Goal: Transaction & Acquisition: Purchase product/service

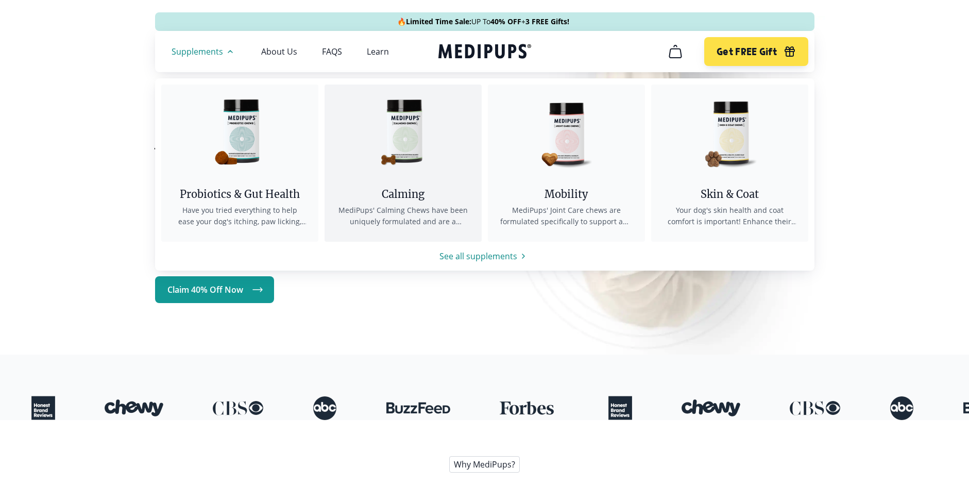
click at [425, 184] on link "Calming MediPups' Calming Chews have been uniquely formulated and are a bespoke…" at bounding box center [403, 163] width 157 height 157
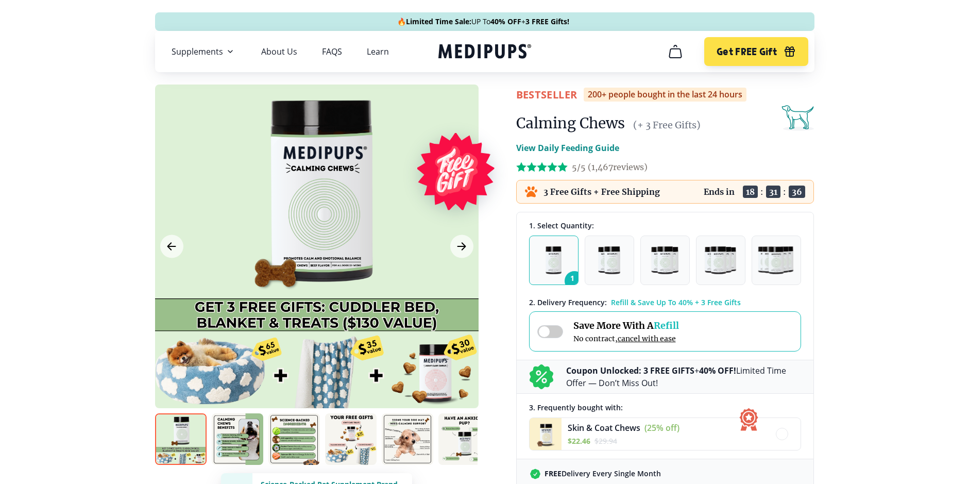
click at [674, 52] on icon "cart" at bounding box center [675, 51] width 16 height 16
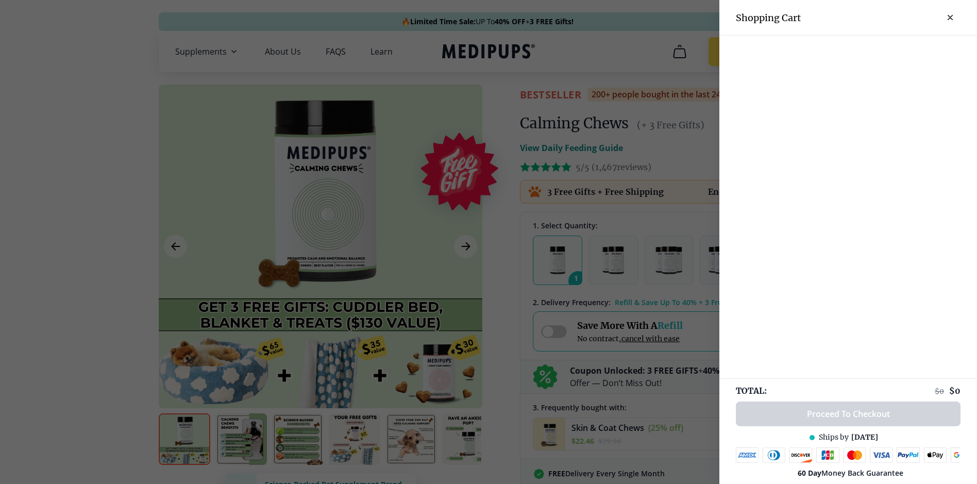
click at [948, 17] on icon "close-cart" at bounding box center [950, 17] width 5 height 5
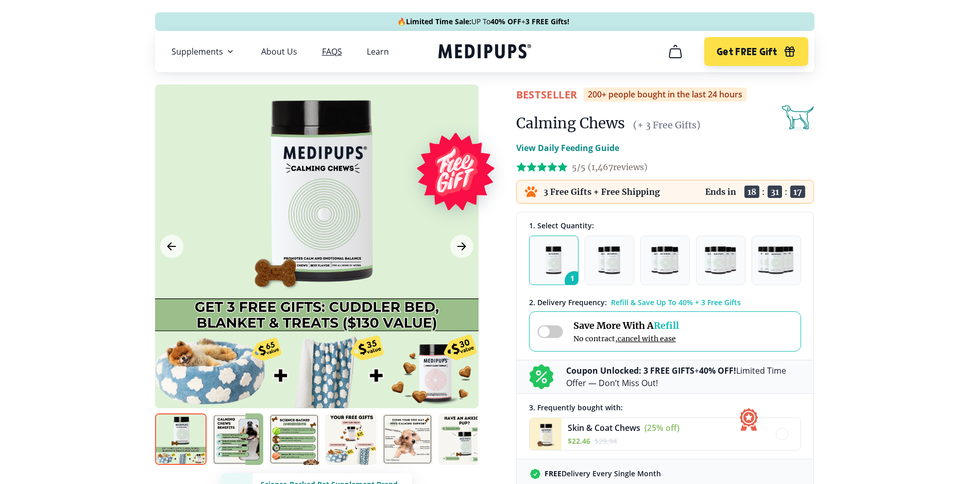
click at [326, 55] on link "FAQS" at bounding box center [332, 51] width 20 height 10
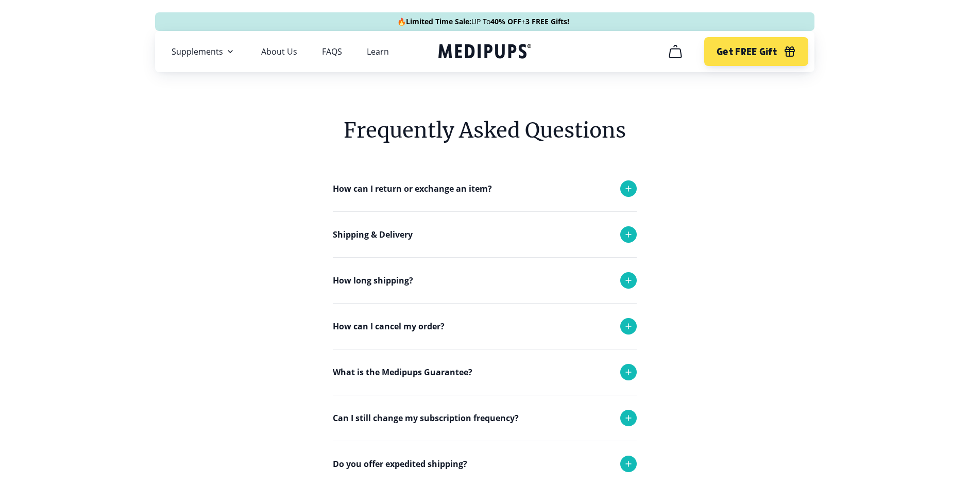
click at [352, 326] on p "How can I cancel my order?" at bounding box center [389, 326] width 112 height 12
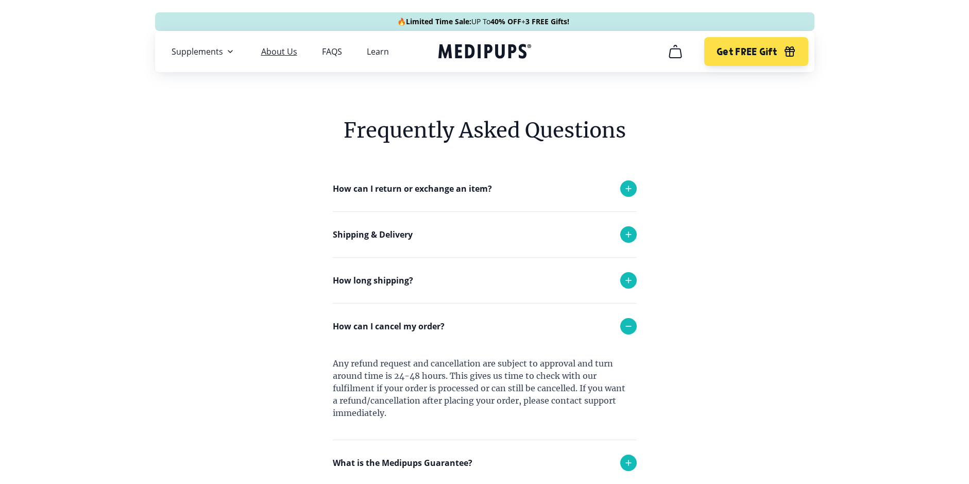
click at [266, 53] on link "About Us" at bounding box center [279, 51] width 36 height 10
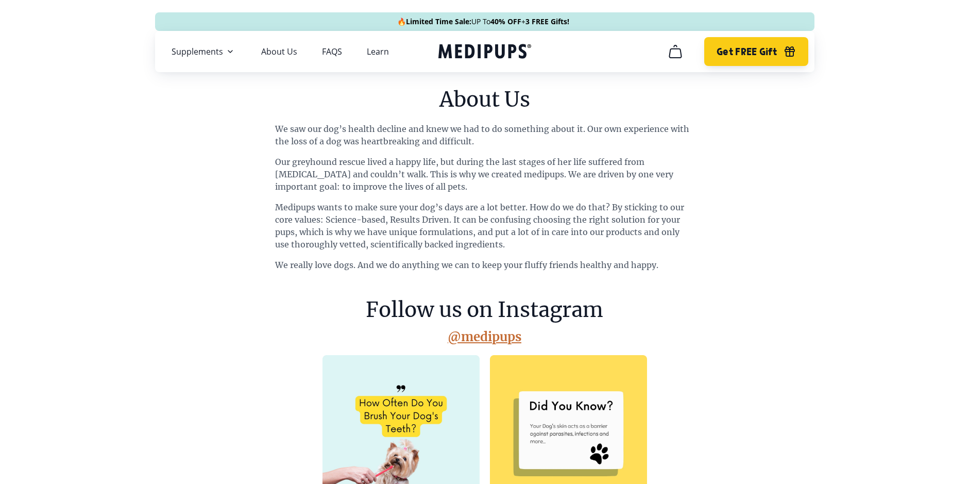
click at [758, 52] on span "Get FREE Gift" at bounding box center [747, 52] width 60 height 12
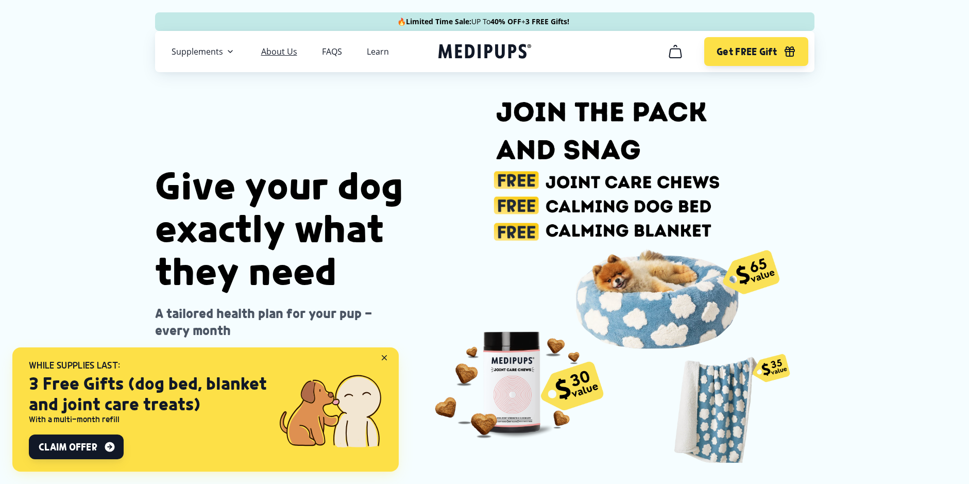
click at [288, 56] on link "About Us" at bounding box center [279, 51] width 36 height 10
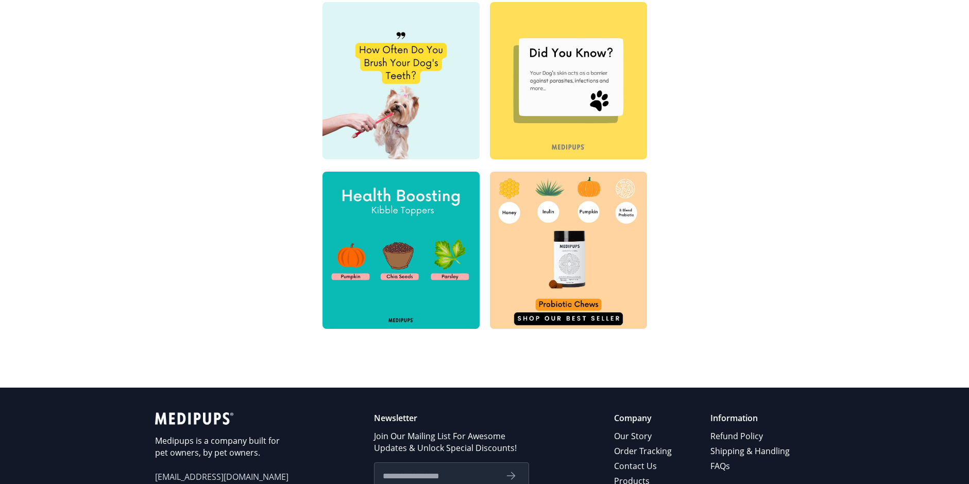
scroll to position [361, 0]
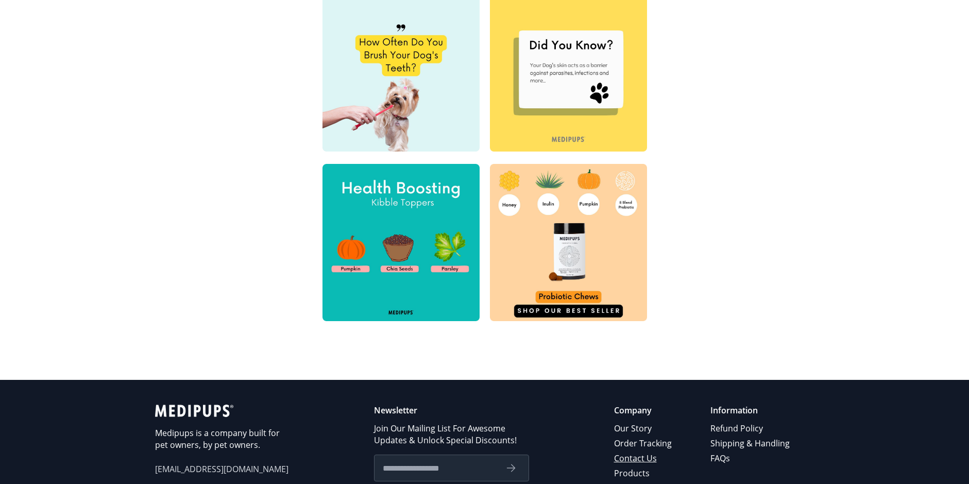
click at [621, 460] on link "Contact Us" at bounding box center [643, 458] width 59 height 15
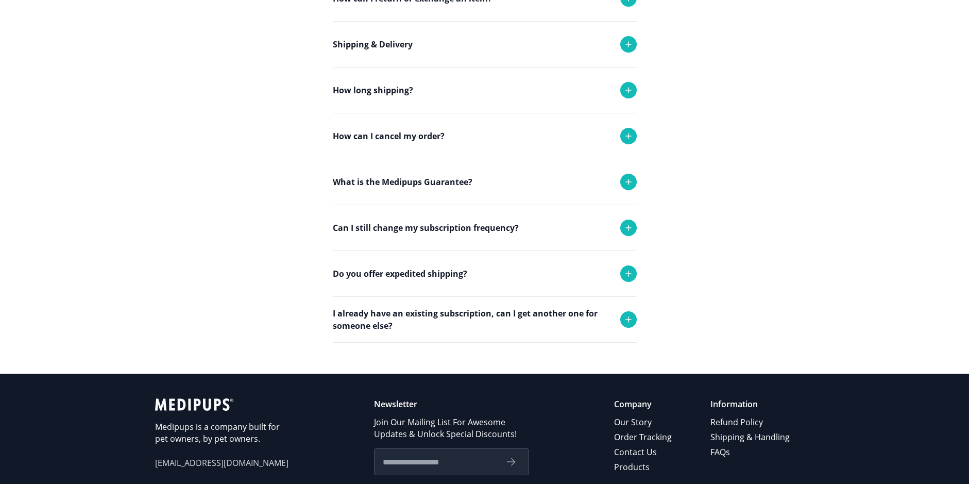
scroll to position [258, 0]
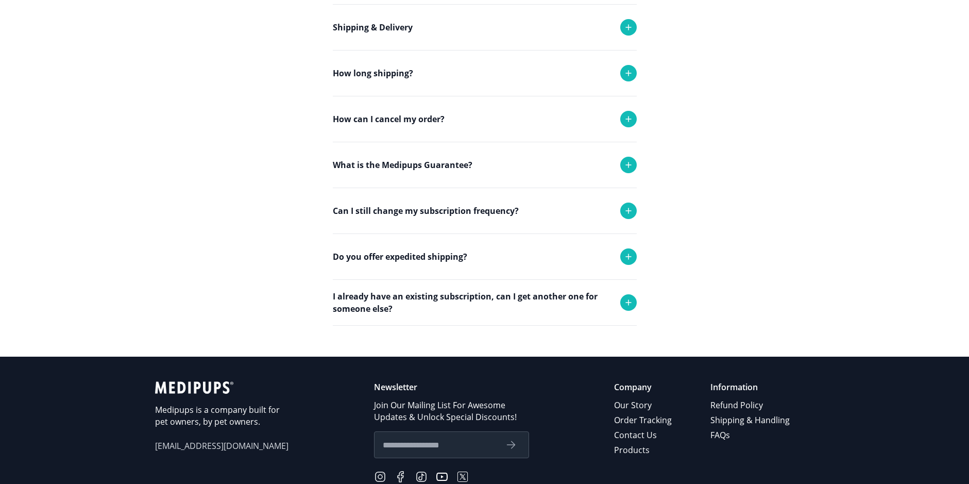
click at [417, 214] on p "Can I still change my subscription frequency?" at bounding box center [426, 211] width 186 height 12
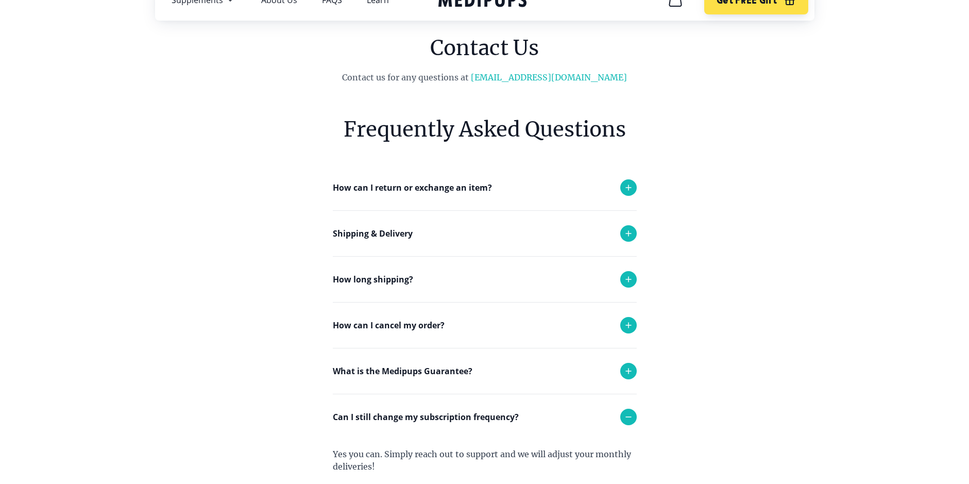
scroll to position [0, 0]
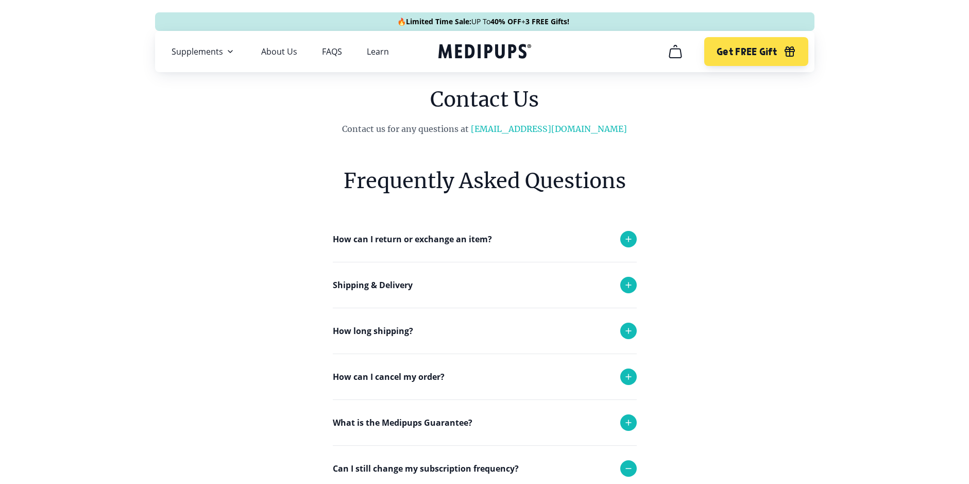
click at [676, 54] on icon "cart" at bounding box center [675, 51] width 16 height 16
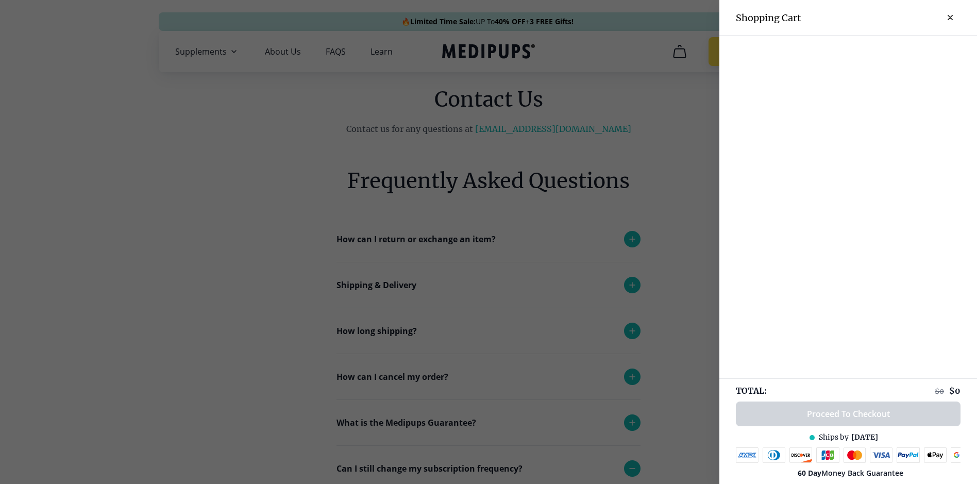
click at [942, 14] on button "close-cart" at bounding box center [950, 17] width 21 height 21
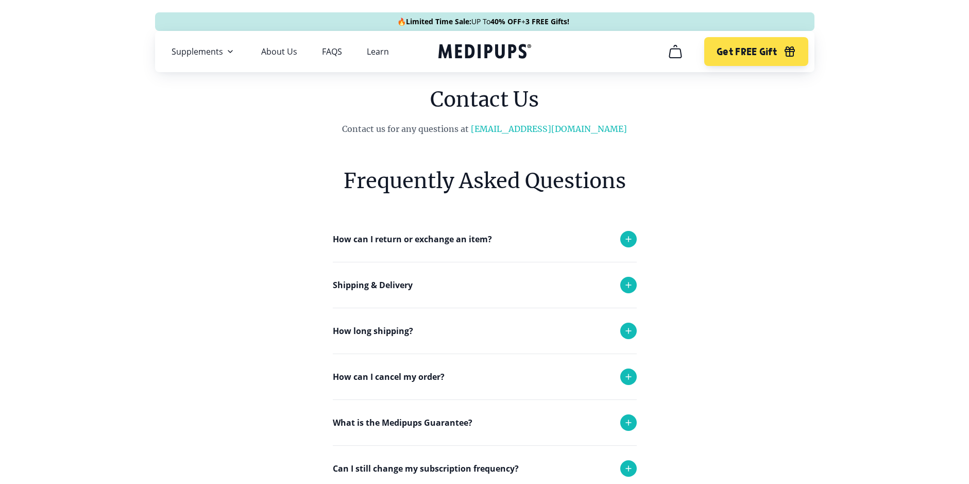
click at [380, 375] on p "How can I cancel my order?" at bounding box center [389, 377] width 112 height 12
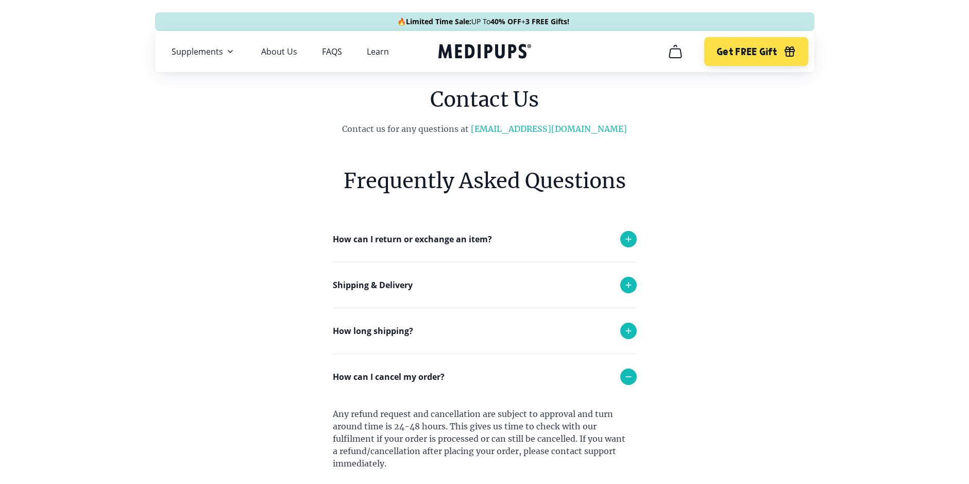
click at [672, 57] on icon "cart" at bounding box center [675, 51] width 16 height 16
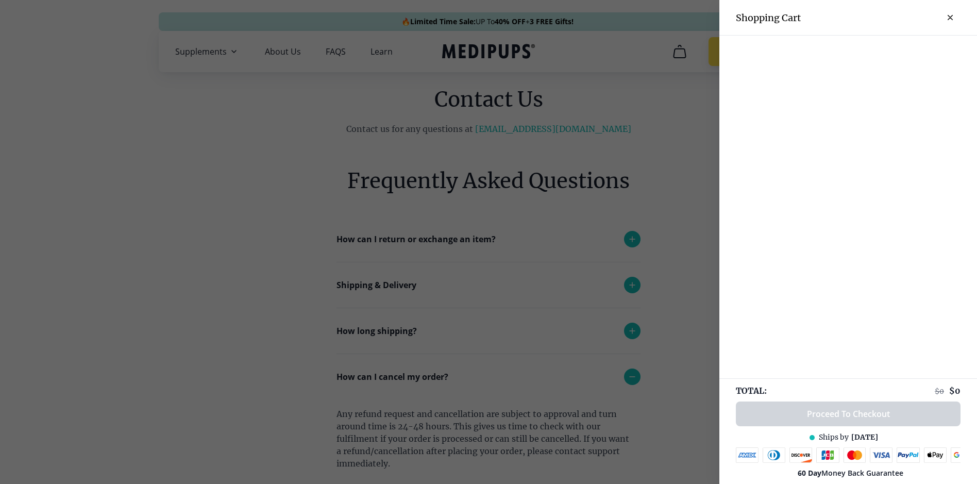
click at [947, 19] on button "close-cart" at bounding box center [950, 17] width 21 height 21
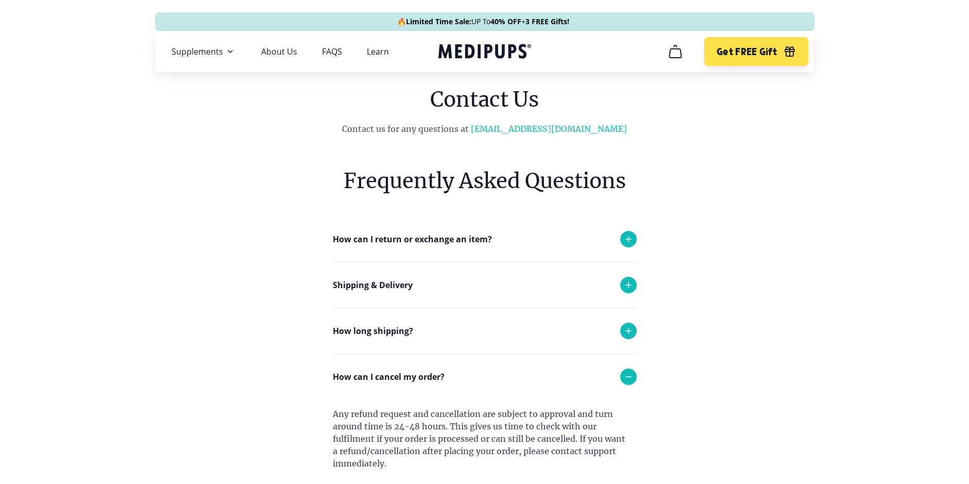
click at [466, 52] on icon "Medipups" at bounding box center [483, 51] width 88 height 14
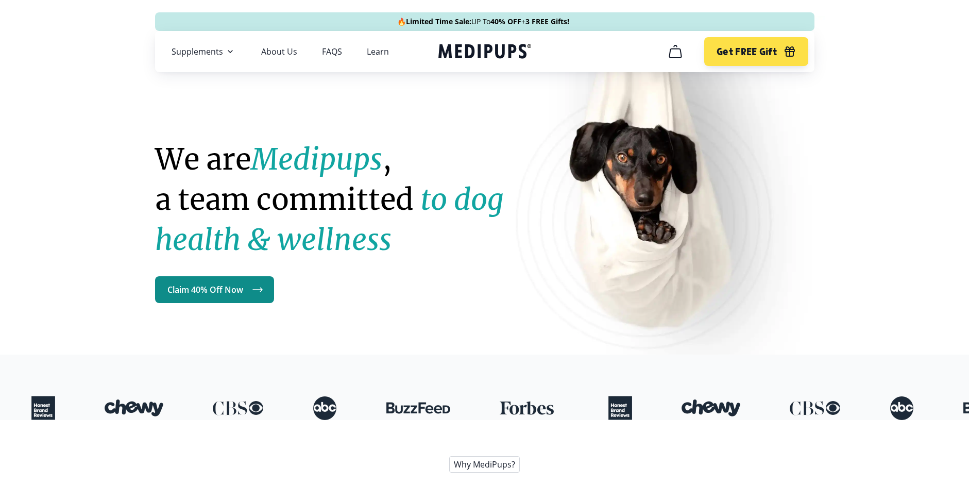
click at [214, 291] on link "Claim 40% Off Now" at bounding box center [214, 289] width 119 height 27
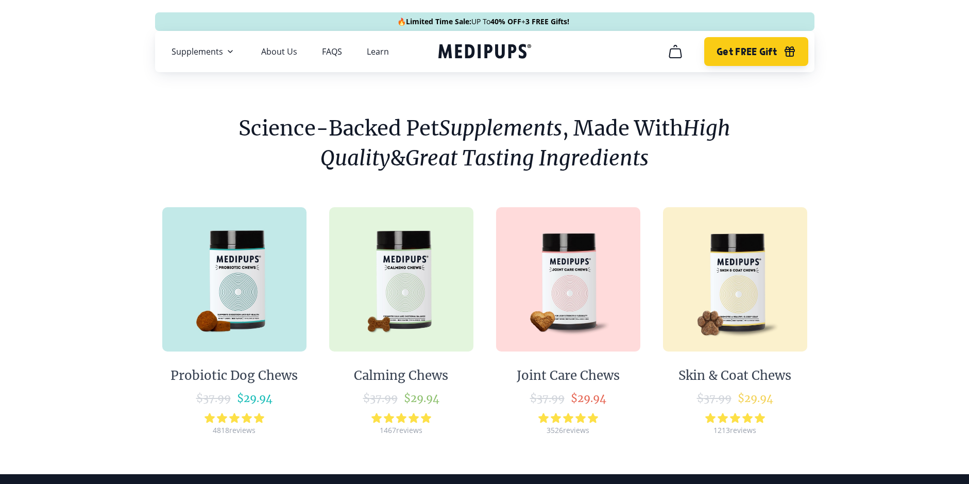
click at [778, 47] on button "Get FREE Gift" at bounding box center [756, 51] width 104 height 29
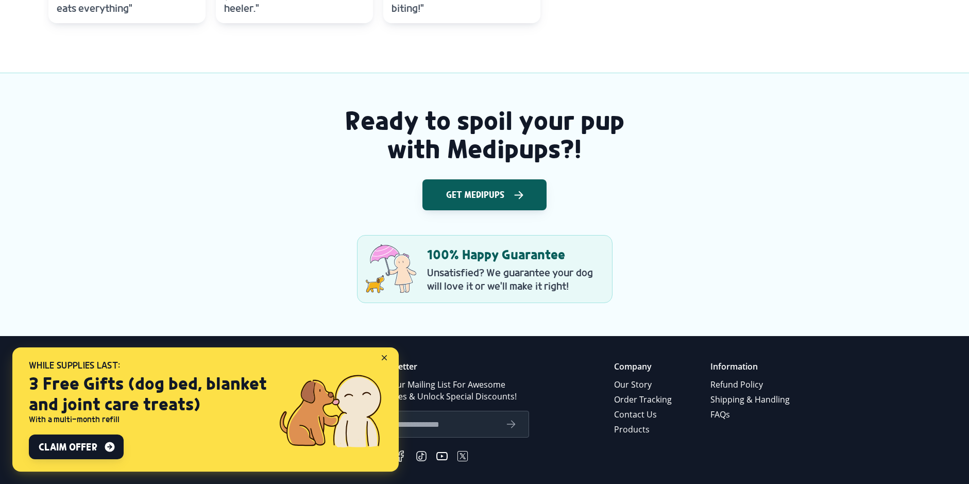
scroll to position [1391, 0]
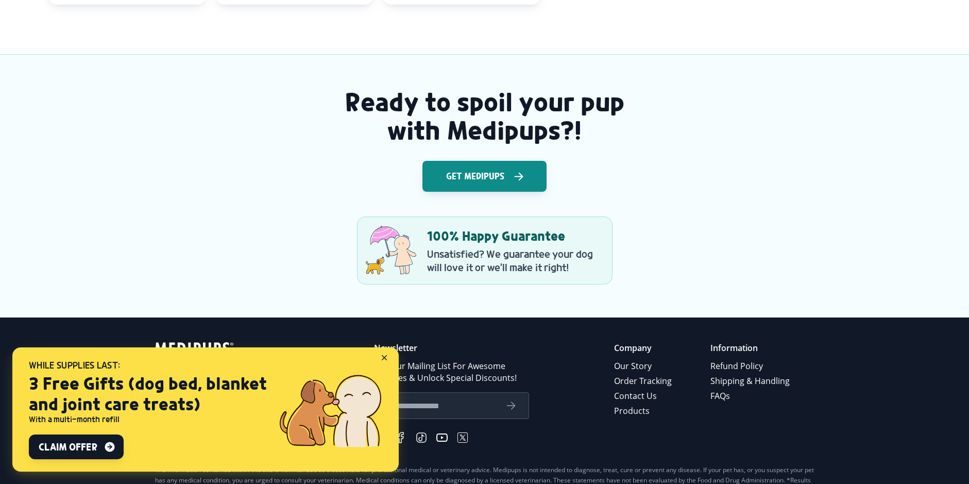
click at [485, 177] on span "Get Medipups" at bounding box center [475, 176] width 58 height 10
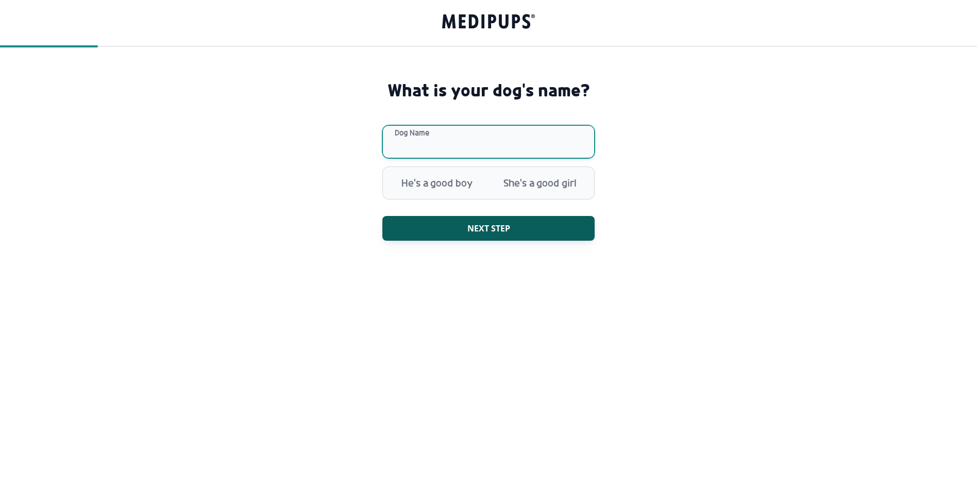
click at [459, 143] on input "Dog Name" at bounding box center [488, 141] width 212 height 33
type input "***"
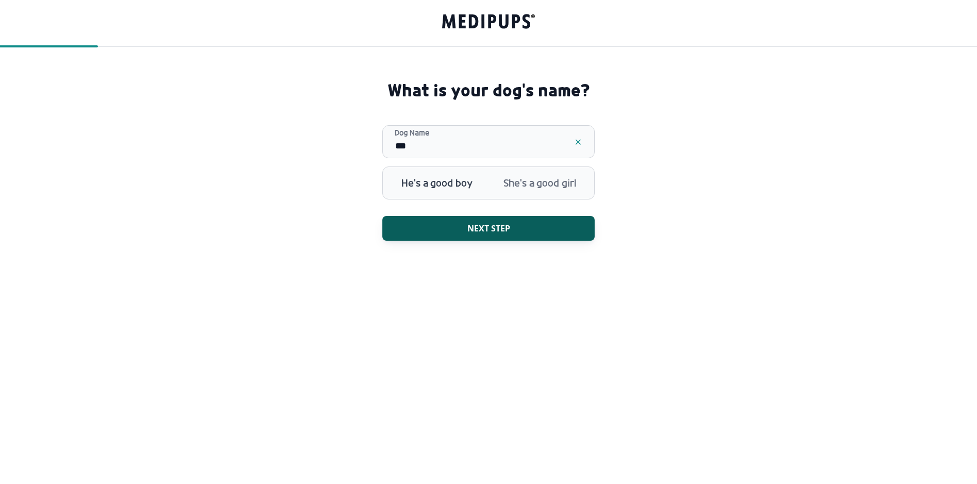
click at [447, 183] on span "He's a good boy" at bounding box center [436, 183] width 103 height 27
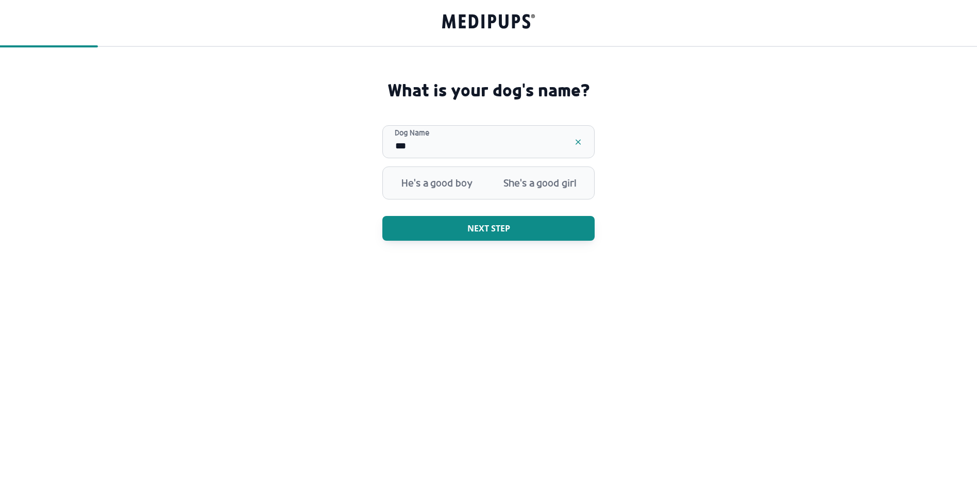
click at [405, 222] on button "Next step" at bounding box center [488, 228] width 212 height 25
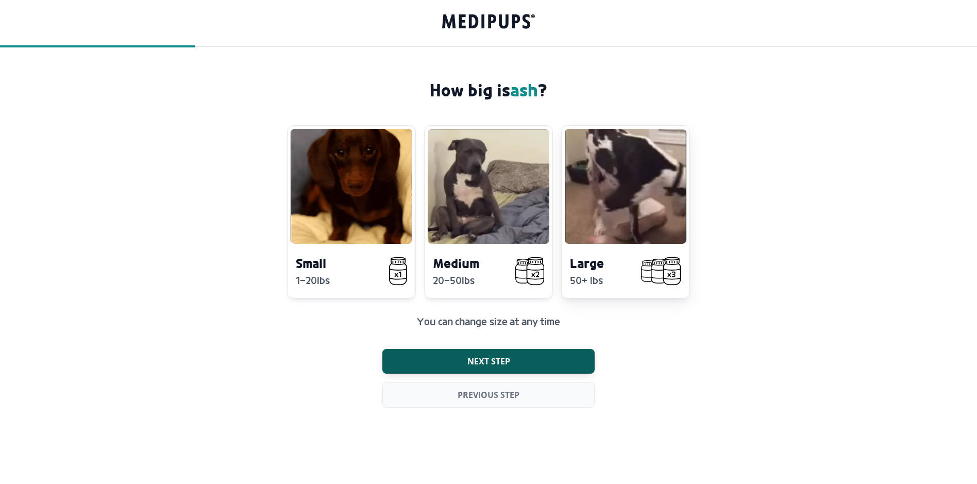
click at [602, 277] on p "50+ lbs" at bounding box center [601, 280] width 63 height 13
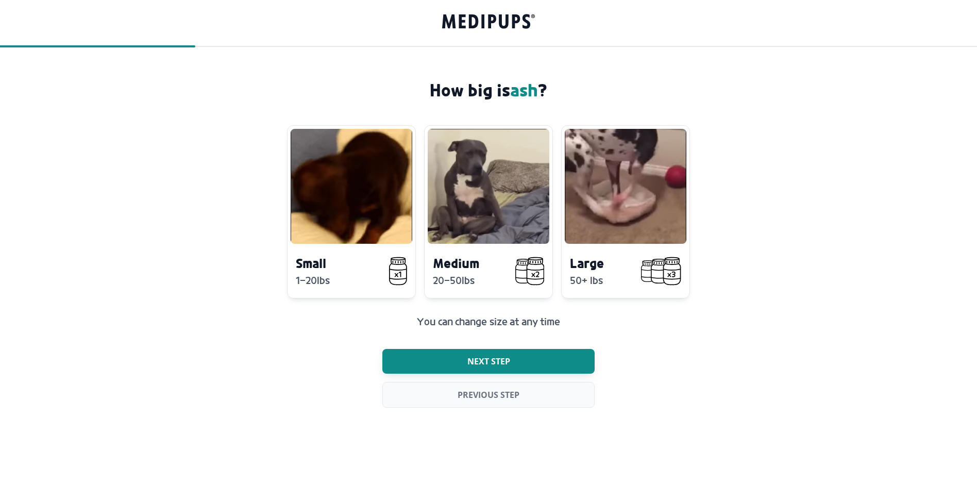
click at [497, 358] on span "Next step" at bounding box center [488, 361] width 43 height 10
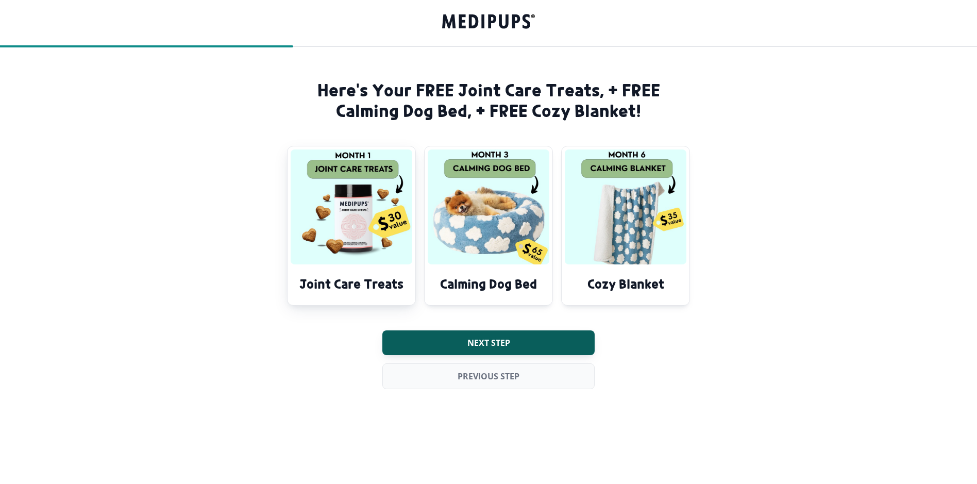
click at [359, 277] on h4 "Joint Care Treats" at bounding box center [351, 283] width 111 height 17
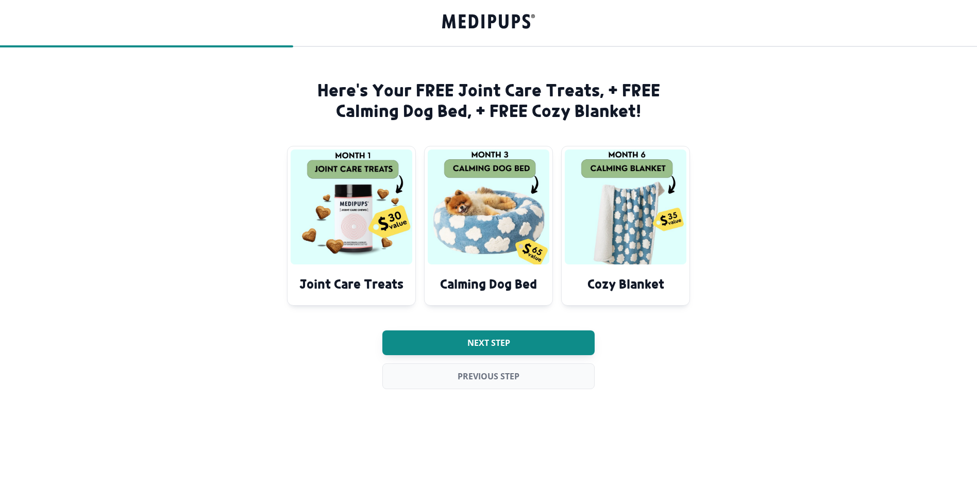
click at [446, 344] on button "Next step" at bounding box center [488, 342] width 212 height 25
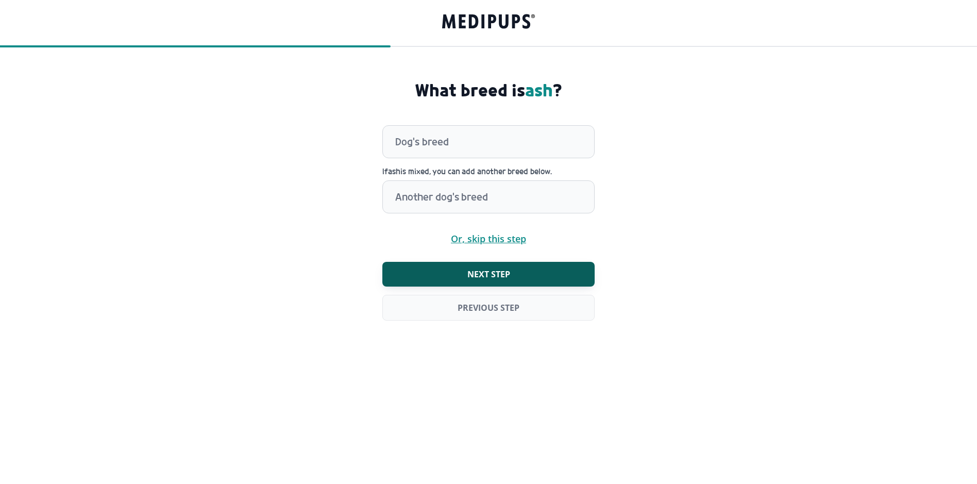
click at [477, 240] on span "Or, skip this step" at bounding box center [488, 239] width 75 height 10
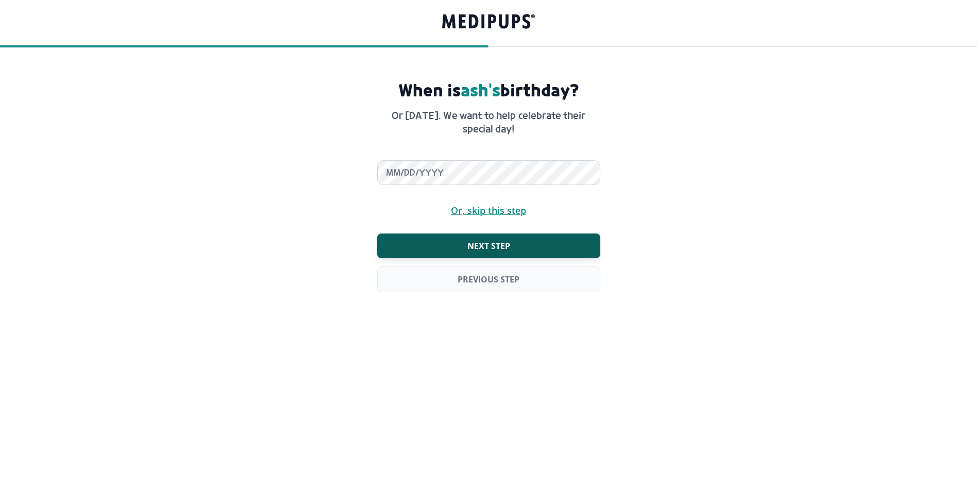
click at [476, 213] on span "Or, skip this step" at bounding box center [488, 211] width 75 height 10
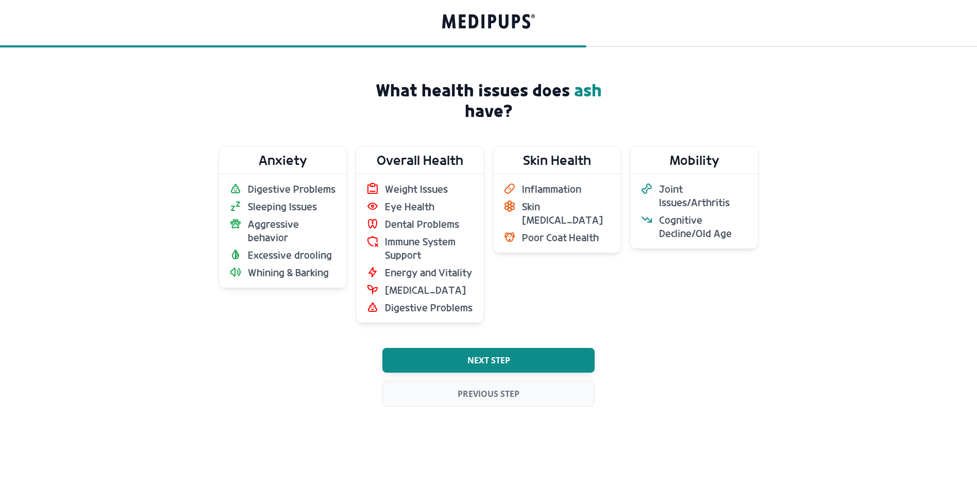
click at [467, 361] on span "Next step" at bounding box center [488, 360] width 43 height 10
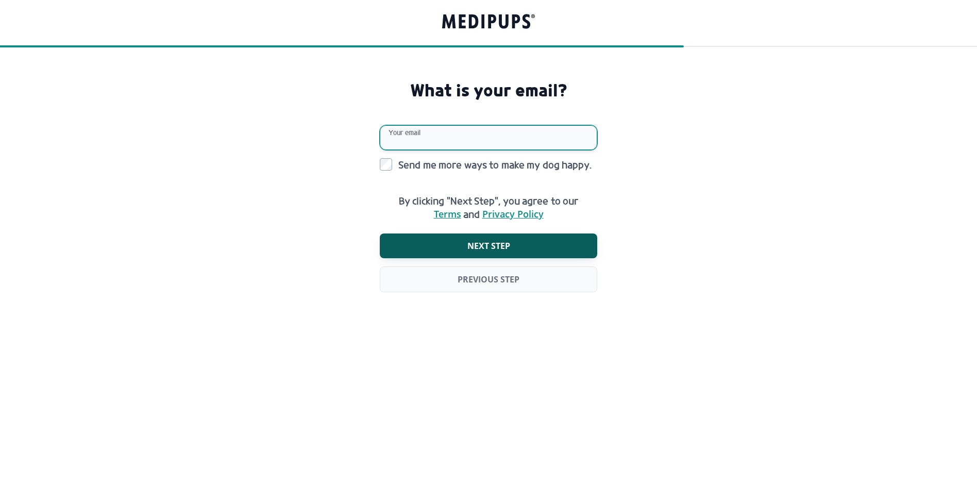
click at [433, 137] on input "Your email" at bounding box center [488, 137] width 217 height 25
type input "**********"
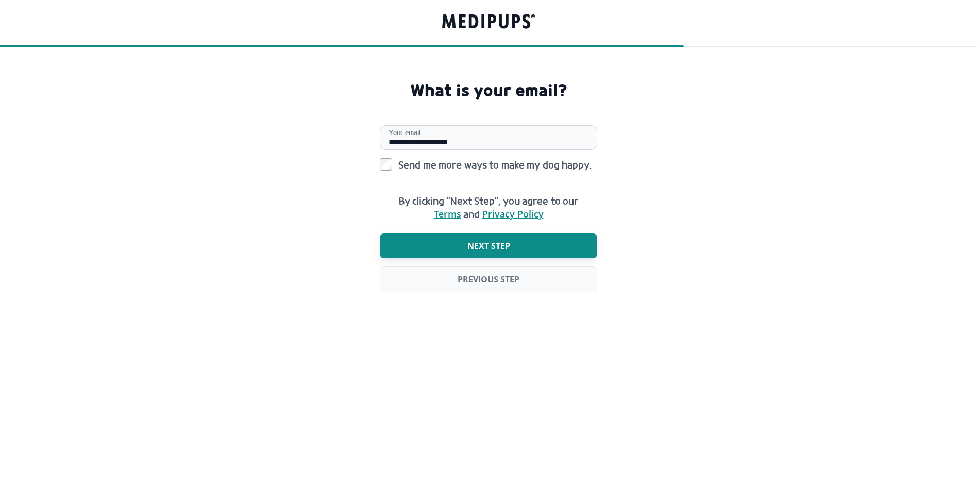
click at [481, 249] on span "Next step" at bounding box center [488, 246] width 43 height 10
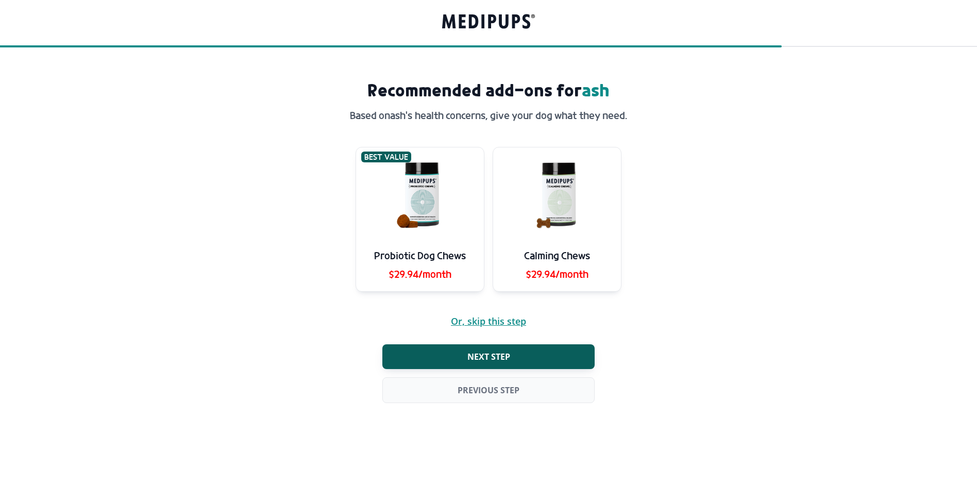
click at [484, 321] on span "Or, skip this step" at bounding box center [488, 321] width 75 height 10
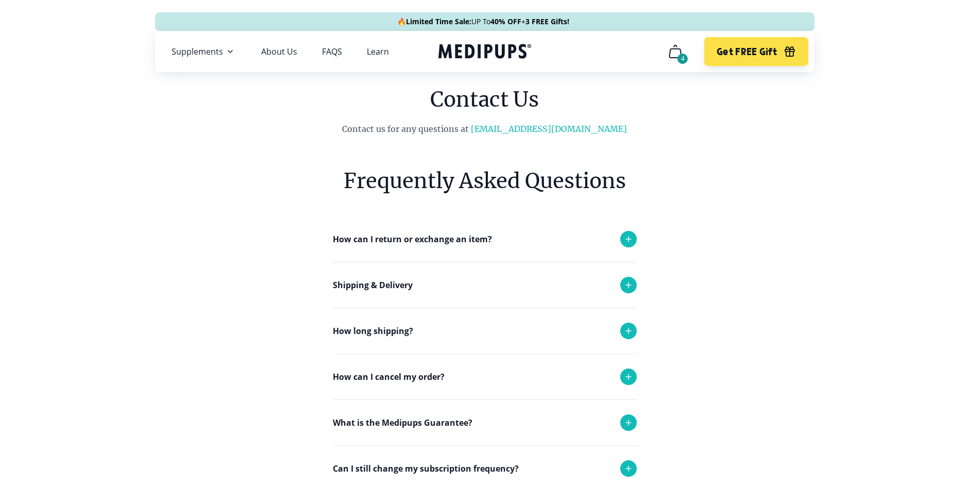
click at [678, 53] on icon "cart" at bounding box center [675, 51] width 16 height 16
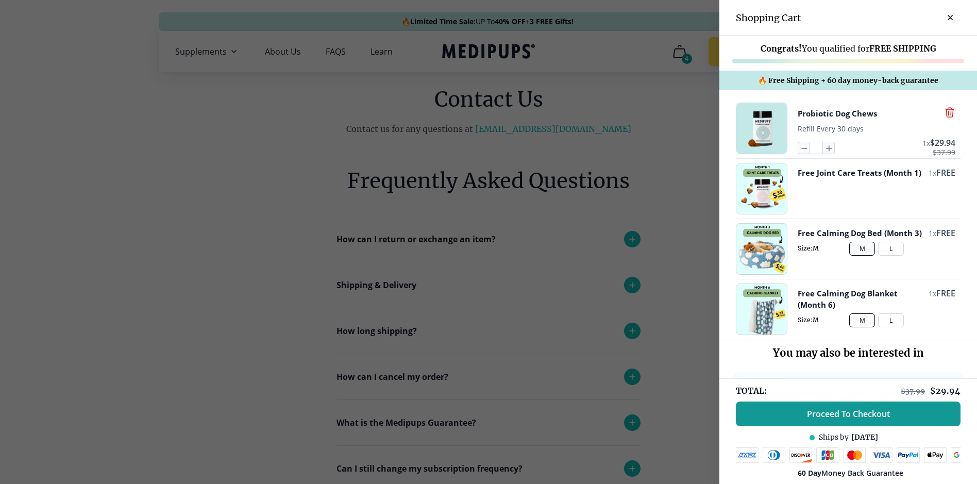
click at [944, 113] on icon "button" at bounding box center [949, 112] width 11 height 11
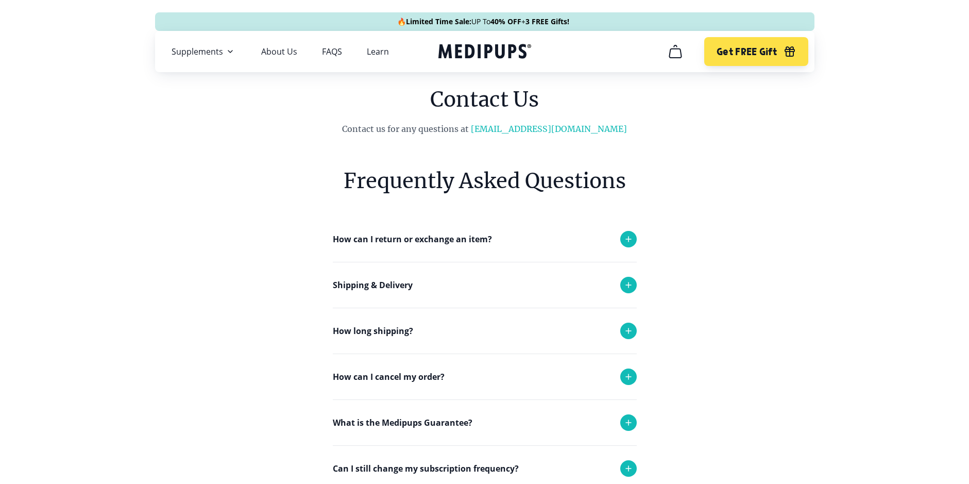
click at [676, 54] on icon "cart" at bounding box center [675, 51] width 16 height 16
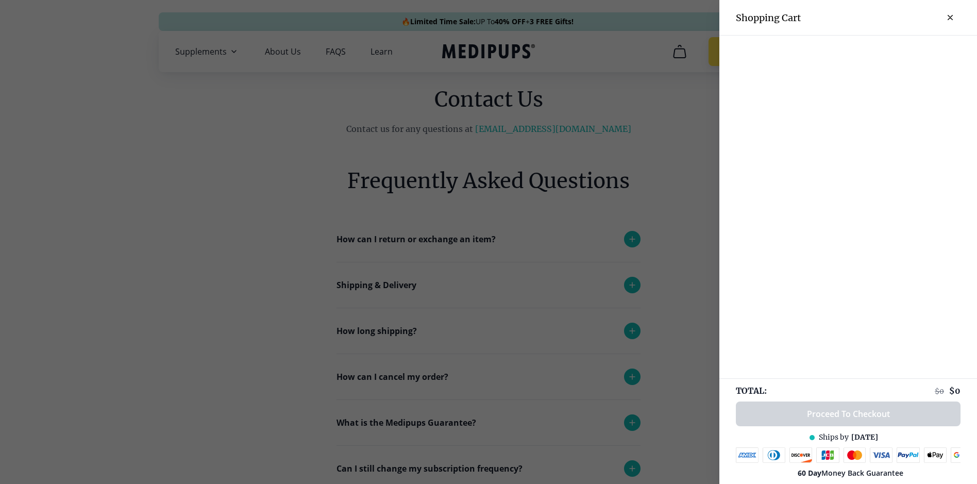
click at [945, 16] on button "close-cart" at bounding box center [950, 17] width 21 height 21
